Goal: Task Accomplishment & Management: Complete application form

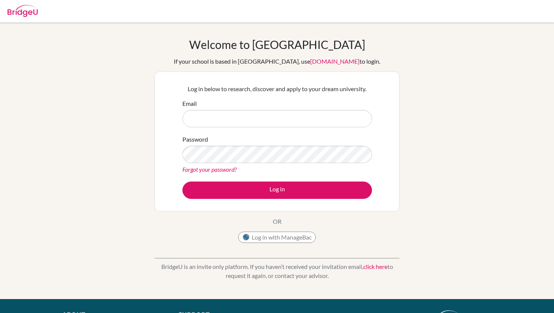
scroll to position [5, 0]
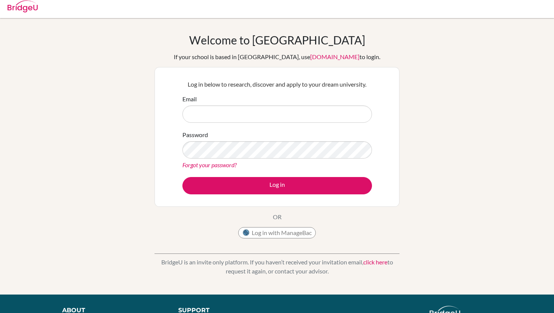
click at [254, 109] on input "Email" at bounding box center [277, 114] width 190 height 17
click at [253, 109] on input "Email" at bounding box center [277, 114] width 190 height 17
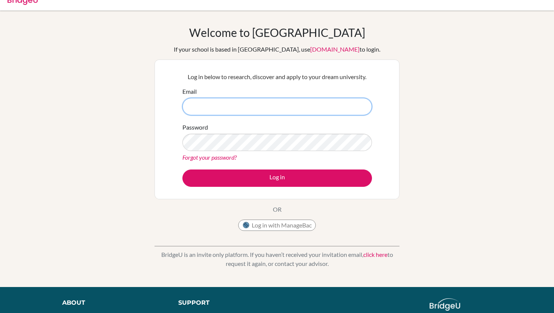
scroll to position [0, 0]
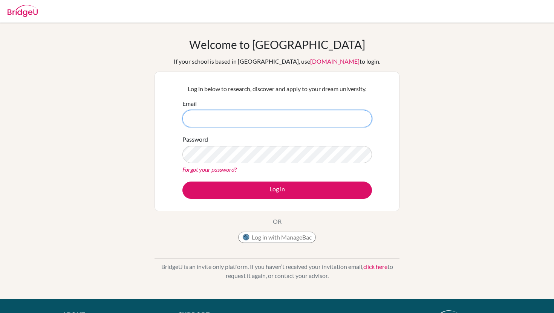
click at [229, 121] on input "Email" at bounding box center [277, 118] width 190 height 17
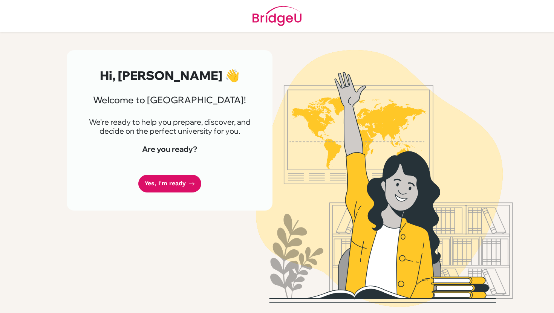
click at [179, 173] on div "Hi, [PERSON_NAME] 👋 Welcome to [GEOGRAPHIC_DATA]! We're ready to help you prepa…" at bounding box center [170, 130] width 206 height 161
click at [176, 186] on link "Yes, I'm ready" at bounding box center [169, 184] width 63 height 18
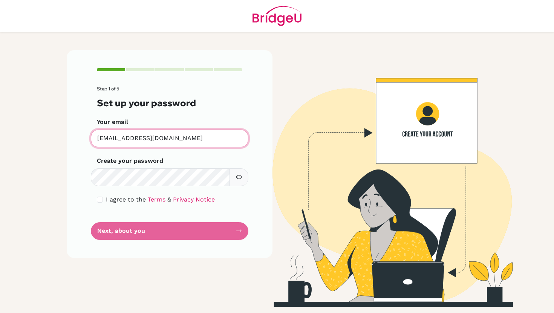
click at [195, 137] on input "lc4217226@student.ashk.edu.hk" at bounding box center [170, 139] width 158 height 18
click at [99, 200] on input "checkbox" at bounding box center [100, 200] width 6 height 6
checkbox input "true"
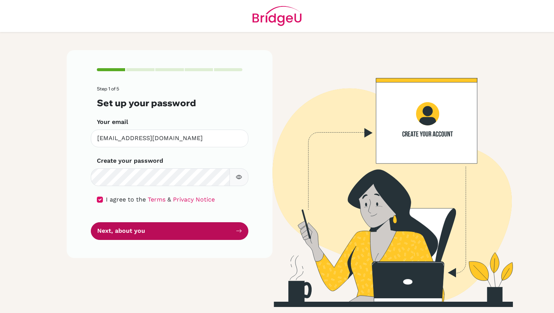
click at [142, 234] on button "Next, about you" at bounding box center [170, 231] width 158 height 18
